Goal: Task Accomplishment & Management: Use online tool/utility

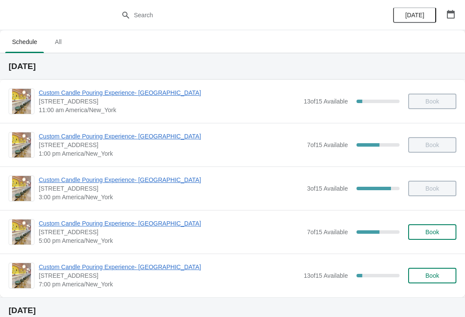
click at [142, 223] on span "Custom Candle Pouring Experience- [GEOGRAPHIC_DATA]" at bounding box center [171, 223] width 264 height 9
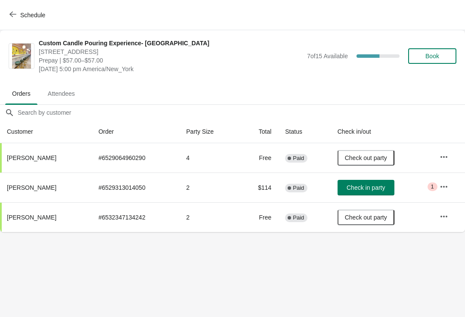
click at [429, 54] on span "Book" at bounding box center [432, 56] width 14 height 7
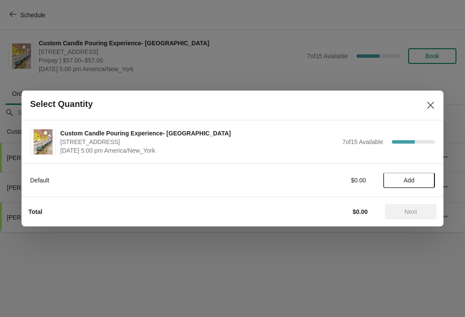
click at [413, 184] on button "Add" at bounding box center [409, 180] width 52 height 16
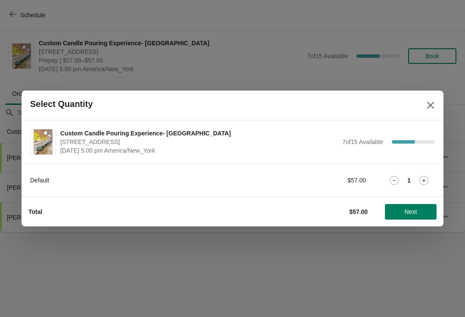
click at [428, 182] on icon at bounding box center [423, 180] width 9 height 9
click at [425, 181] on icon at bounding box center [423, 180] width 9 height 9
click at [422, 181] on icon at bounding box center [423, 180] width 9 height 9
click at [428, 178] on icon at bounding box center [423, 180] width 9 height 9
click at [427, 180] on icon at bounding box center [423, 180] width 9 height 9
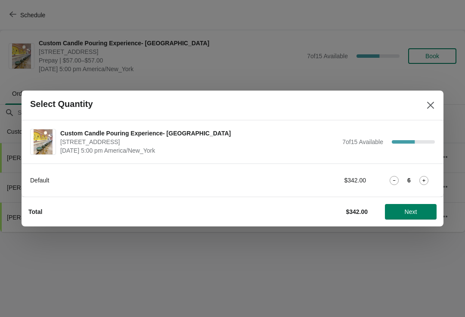
click at [416, 216] on button "Next" at bounding box center [411, 212] width 52 height 16
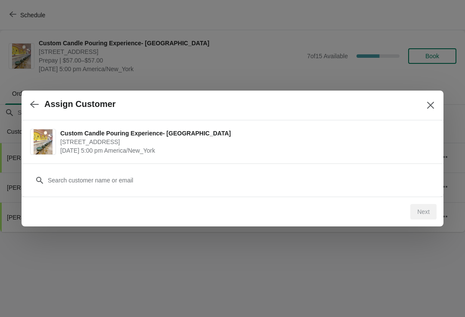
click at [245, 169] on div "Customer" at bounding box center [232, 176] width 405 height 24
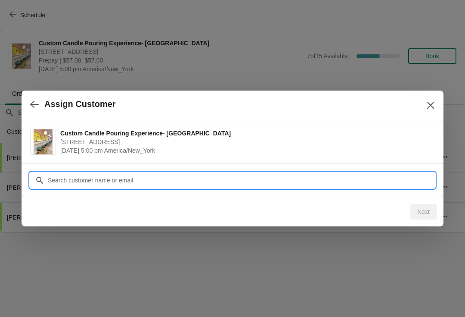
click at [69, 174] on input "Customer" at bounding box center [241, 180] width 388 height 16
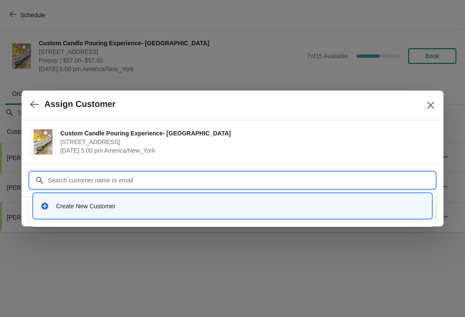
click at [106, 206] on div "Create New Customer" at bounding box center [240, 206] width 369 height 9
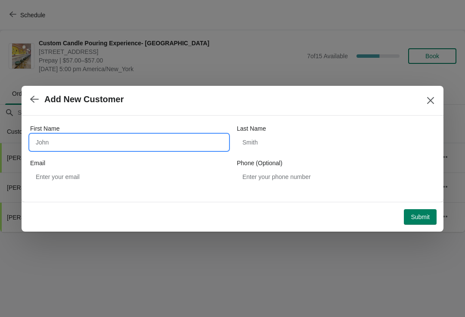
click at [95, 137] on input "First Name" at bounding box center [129, 142] width 198 height 16
click at [38, 113] on div "Add New Customer" at bounding box center [233, 101] width 422 height 30
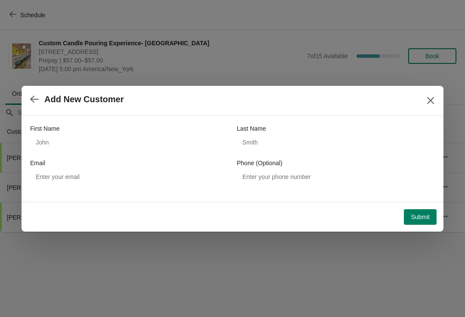
click at [31, 107] on button "button" at bounding box center [35, 99] width 16 height 17
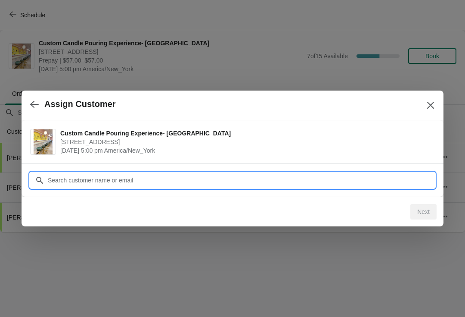
click at [129, 176] on input "Customer" at bounding box center [241, 180] width 388 height 16
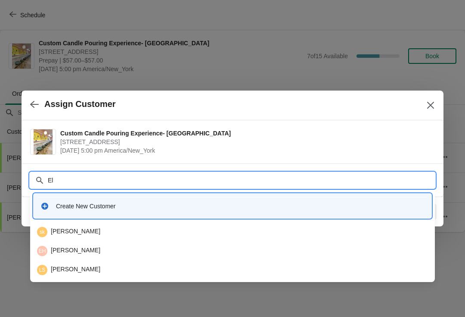
type input "E"
type input "B"
type input "Lawrenc"
click at [443, 233] on div at bounding box center [232, 158] width 465 height 317
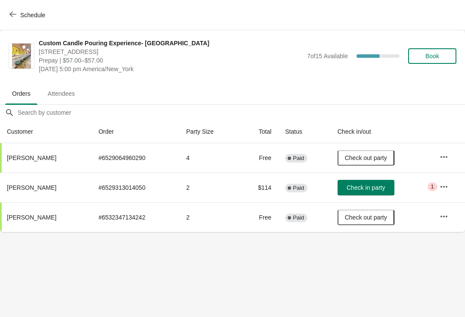
click at [435, 61] on button "Book" at bounding box center [432, 56] width 48 height 16
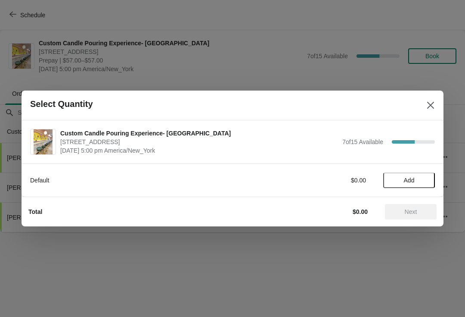
click at [413, 183] on span "Add" at bounding box center [409, 180] width 11 height 7
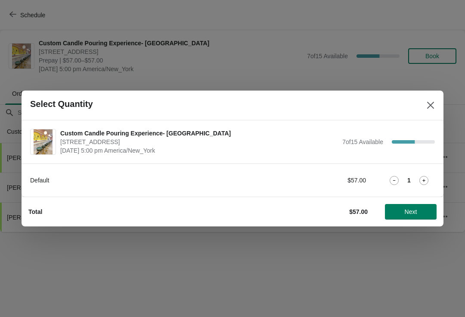
click at [423, 179] on icon at bounding box center [423, 180] width 9 height 9
click at [422, 180] on icon at bounding box center [423, 180] width 9 height 9
click at [423, 176] on icon at bounding box center [423, 180] width 9 height 9
click at [422, 177] on icon at bounding box center [423, 180] width 9 height 9
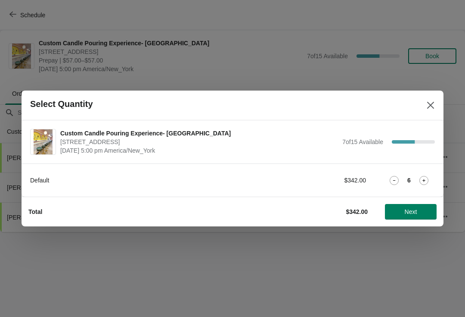
click at [405, 213] on span "Next" at bounding box center [411, 211] width 12 height 7
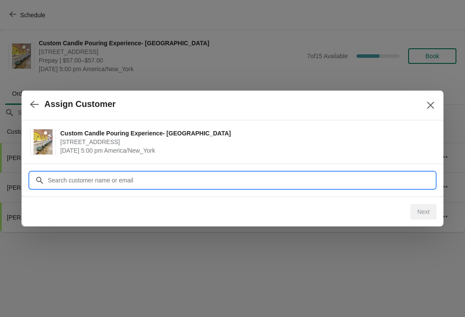
click at [223, 179] on input "Customer" at bounding box center [241, 180] width 388 height 16
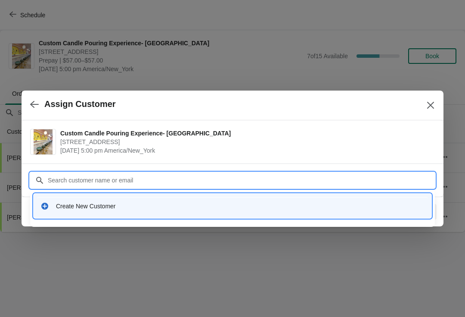
click at [170, 207] on div "Create New Customer" at bounding box center [240, 206] width 369 height 9
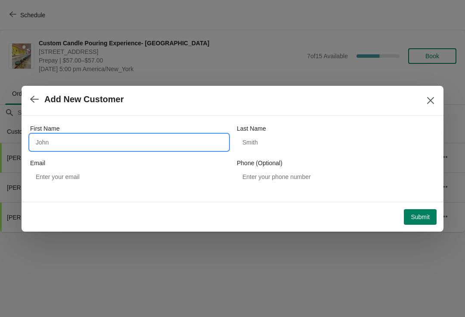
click at [98, 146] on input "First Name" at bounding box center [129, 142] width 198 height 16
type input "B"
type input "Liz"
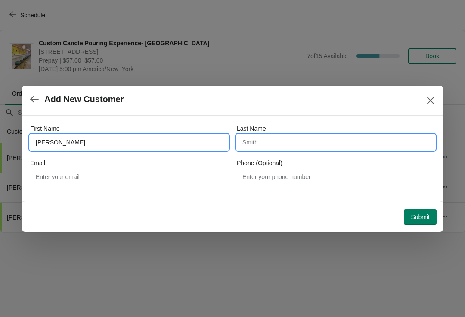
click at [313, 144] on input "Last Name" at bounding box center [336, 142] width 198 height 16
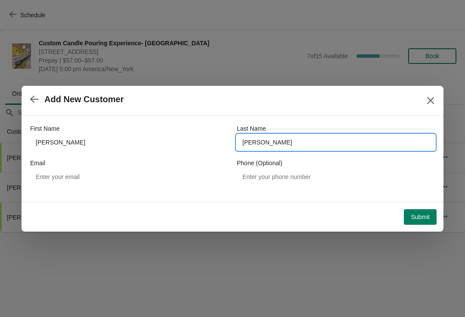
type input "Lawrence"
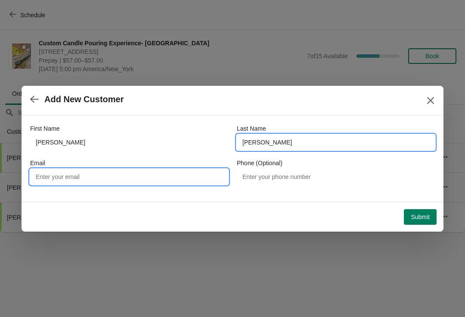
click at [168, 171] on input "Email" at bounding box center [129, 177] width 198 height 16
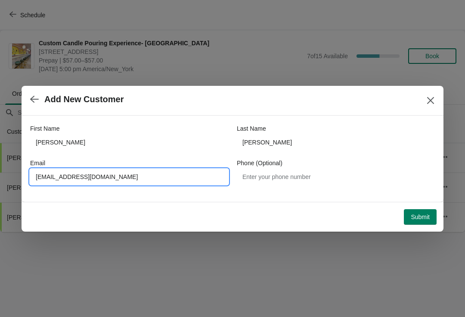
type input "lizlawrence1@yahoo.com"
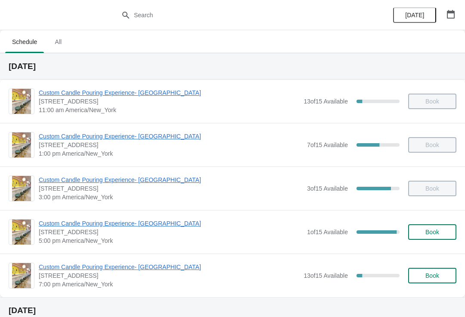
click at [101, 220] on span "Custom Candle Pouring Experience- [GEOGRAPHIC_DATA]" at bounding box center [171, 223] width 264 height 9
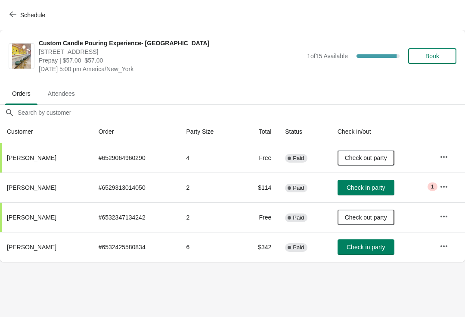
click at [357, 246] on span "Check in party" at bounding box center [366, 246] width 38 height 7
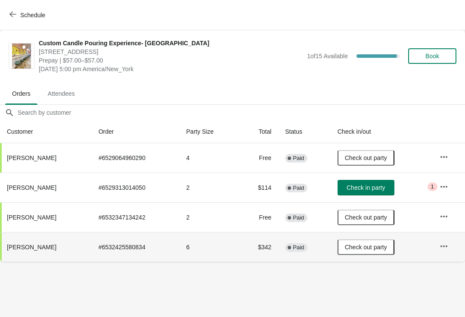
click at [357, 182] on button "Check in party" at bounding box center [366, 188] width 57 height 16
